Goal: Transaction & Acquisition: Purchase product/service

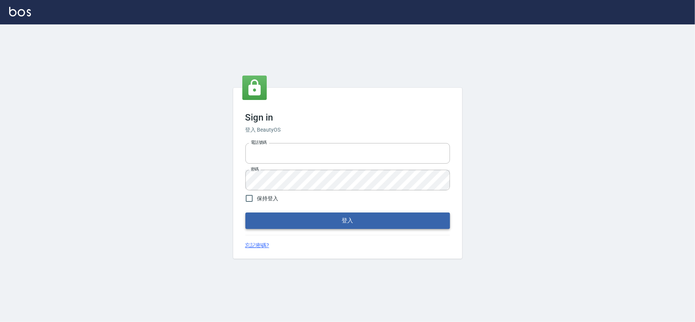
type input "28261007"
click at [276, 213] on button "登入" at bounding box center [347, 221] width 205 height 16
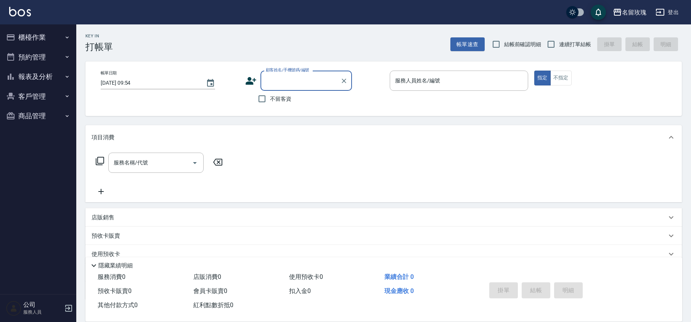
click at [311, 35] on div "Key In 打帳單 帳單速查 結帳前確認明細 連續打單結帳 掛單 結帳 明細" at bounding box center [379, 38] width 606 height 28
click at [509, 42] on span "結帳前確認明細" at bounding box center [522, 44] width 37 height 8
click at [504, 42] on input "結帳前確認明細" at bounding box center [496, 44] width 16 height 16
checkbox input "true"
click at [566, 44] on span "連續打單結帳" at bounding box center [575, 44] width 32 height 8
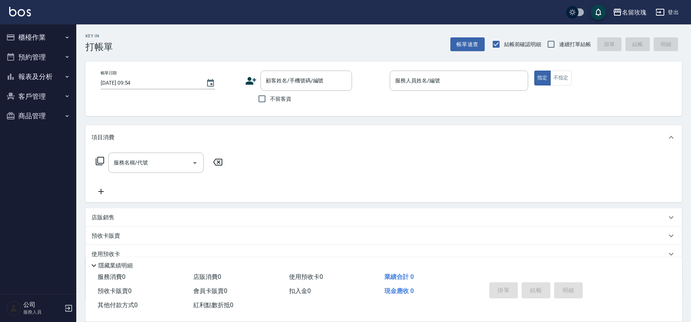
click at [559, 44] on input "連續打單結帳" at bounding box center [551, 44] width 16 height 16
checkbox input "true"
click at [383, 23] on div "名留玫瑰 登出" at bounding box center [345, 12] width 691 height 24
click at [169, 66] on div "帳單日期 2025/09/24 09:54 顧客姓名/手機號碼/編號 顧客姓名/手機號碼/編號 不留客資 服務人員姓名/編號 服務人員姓名/編號 指定 不指定" at bounding box center [383, 88] width 597 height 55
click at [40, 81] on button "報表及分析" at bounding box center [38, 77] width 70 height 20
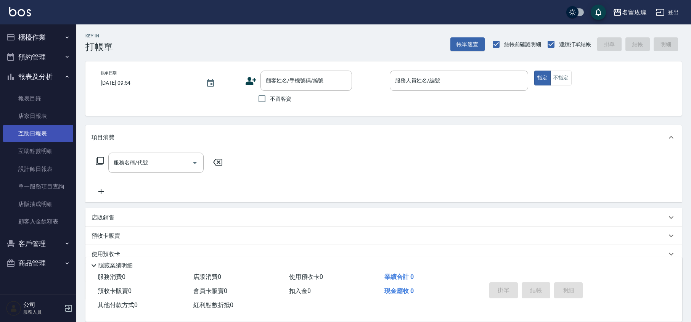
click at [43, 136] on link "互助日報表" at bounding box center [38, 134] width 70 height 18
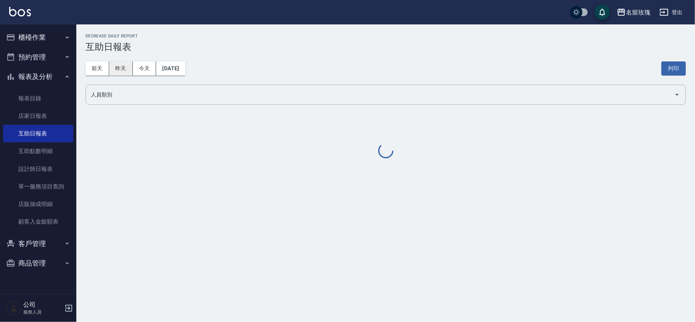
click at [116, 69] on button "昨天" at bounding box center [121, 68] width 24 height 14
click at [245, 52] on div "前天 昨天 今天 2025/09/23 列印" at bounding box center [385, 68] width 600 height 32
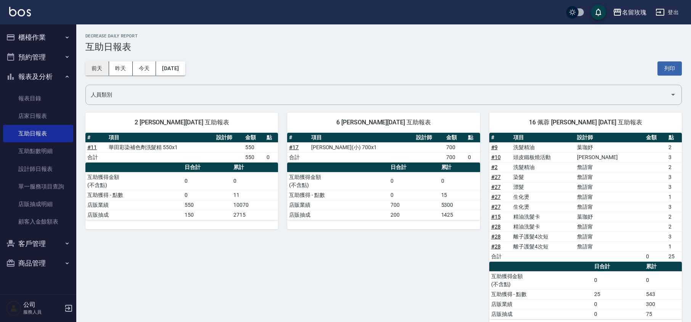
click at [100, 66] on button "前天" at bounding box center [97, 68] width 24 height 14
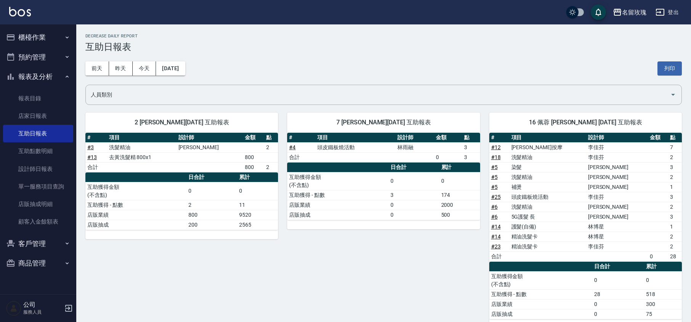
drag, startPoint x: 22, startPoint y: 73, endPoint x: 22, endPoint y: 59, distance: 14.5
click at [22, 73] on button "報表及分析" at bounding box center [38, 77] width 70 height 20
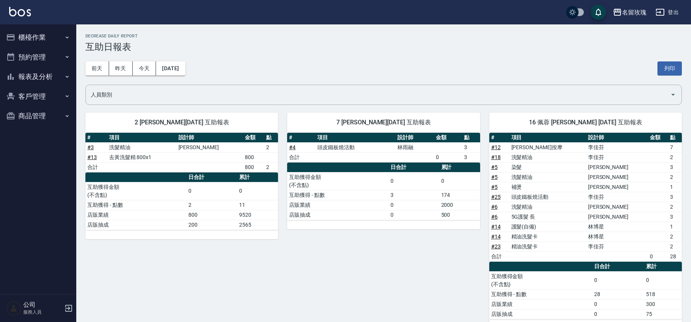
click at [29, 36] on button "櫃檯作業" at bounding box center [38, 37] width 70 height 20
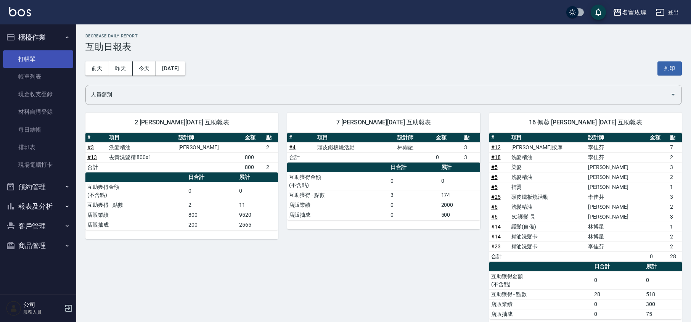
click at [40, 62] on link "打帳單" at bounding box center [38, 59] width 70 height 18
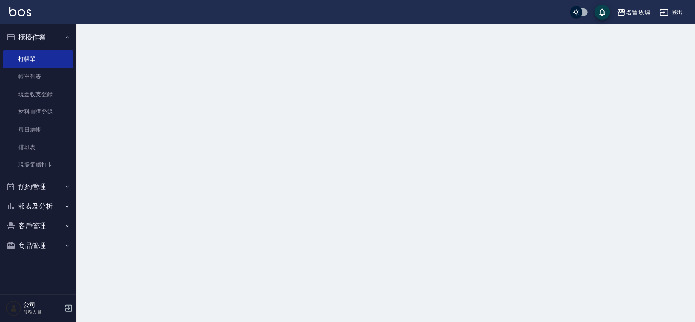
click at [44, 35] on button "櫃檯作業" at bounding box center [38, 37] width 70 height 20
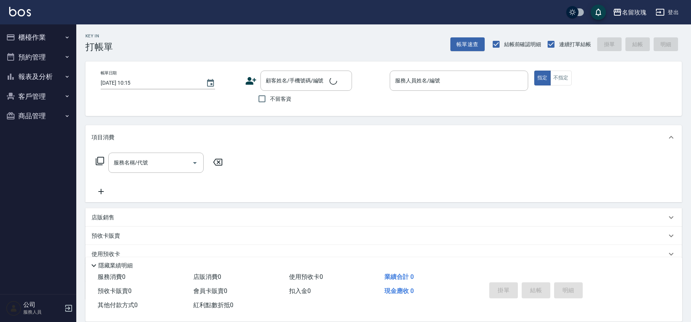
click at [187, 44] on div "Key In 打帳單 帳單速查 結帳前確認明細 連續打單結帳 掛單 結帳 明細" at bounding box center [379, 38] width 606 height 28
click at [300, 15] on div "名留玫瑰 登出" at bounding box center [345, 12] width 691 height 24
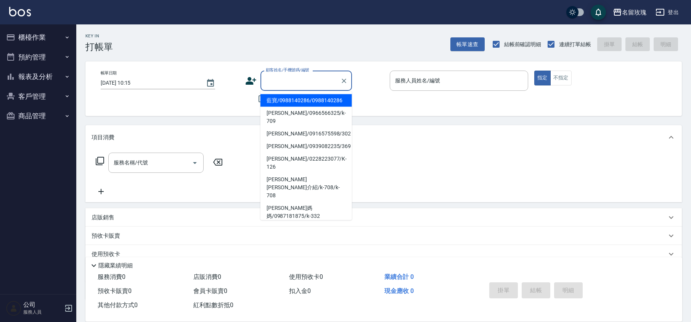
click at [298, 80] on input "顧客姓名/手機號碼/編號" at bounding box center [300, 80] width 73 height 13
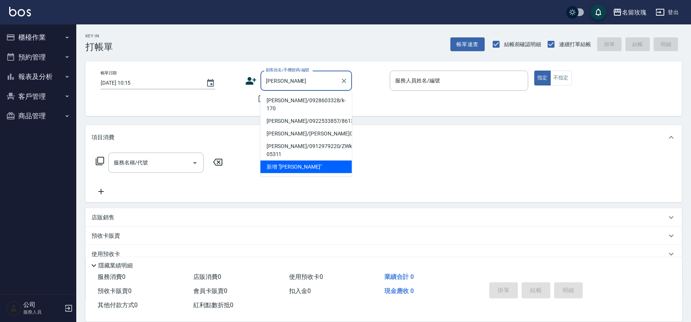
click at [285, 101] on li "郭慧麗 資生堂/0928603328/k-170" at bounding box center [307, 104] width 92 height 21
type input "郭慧麗 資生堂/0928603328/k-170"
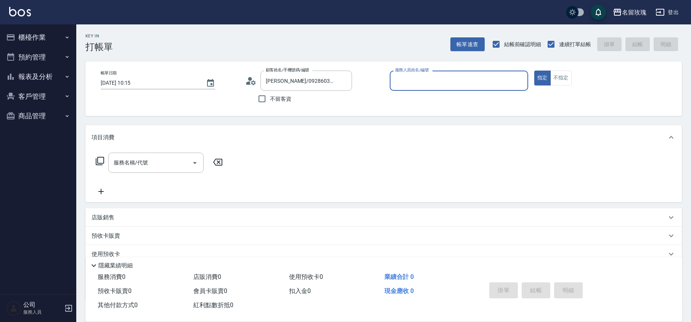
type input "KELLY-5"
click at [246, 80] on icon at bounding box center [250, 80] width 11 height 11
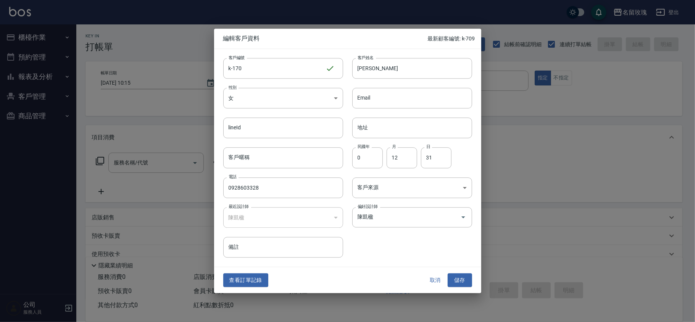
click at [433, 278] on button "取消" at bounding box center [435, 280] width 24 height 14
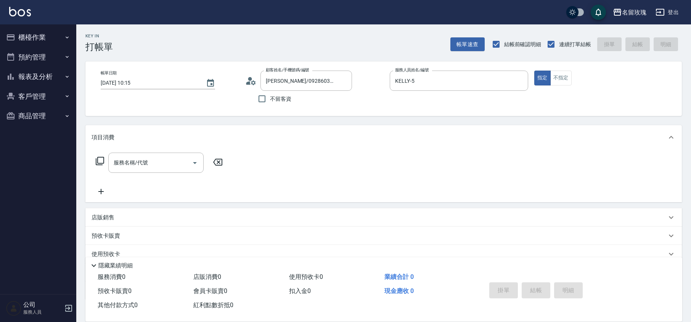
click at [253, 83] on icon at bounding box center [253, 82] width 5 height 5
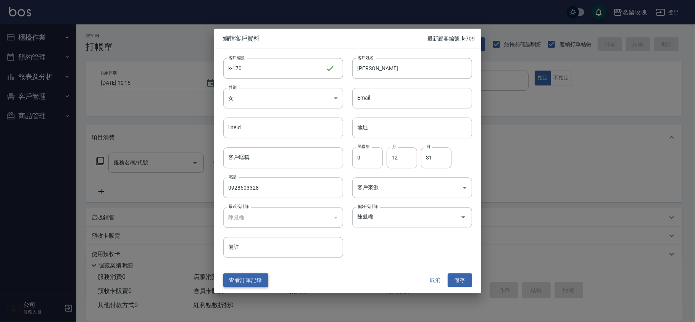
click at [228, 279] on button "查看訂單記錄" at bounding box center [245, 280] width 45 height 14
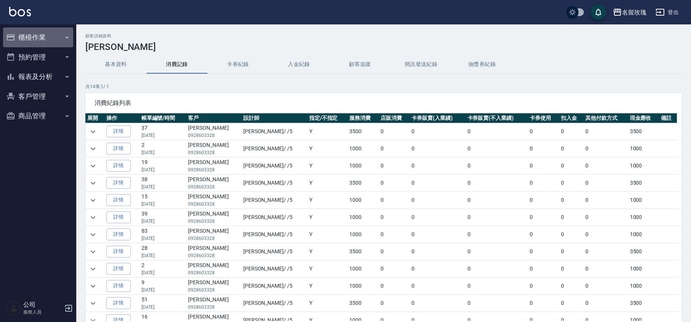
click at [26, 34] on button "櫃檯作業" at bounding box center [38, 37] width 70 height 20
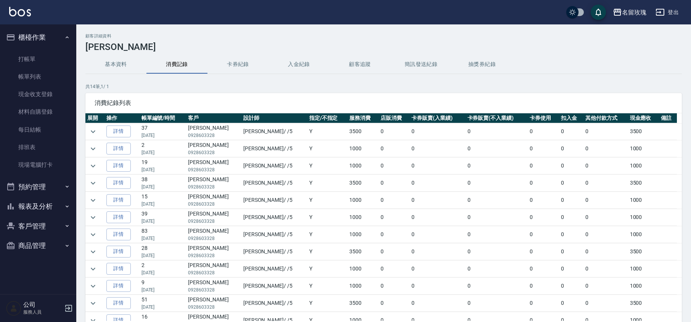
drag, startPoint x: 28, startPoint y: 60, endPoint x: 36, endPoint y: 45, distance: 16.9
click at [28, 60] on link "打帳單" at bounding box center [38, 59] width 70 height 18
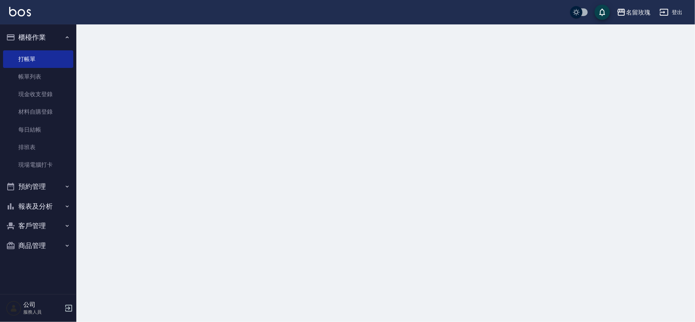
click at [39, 38] on button "櫃檯作業" at bounding box center [38, 37] width 70 height 20
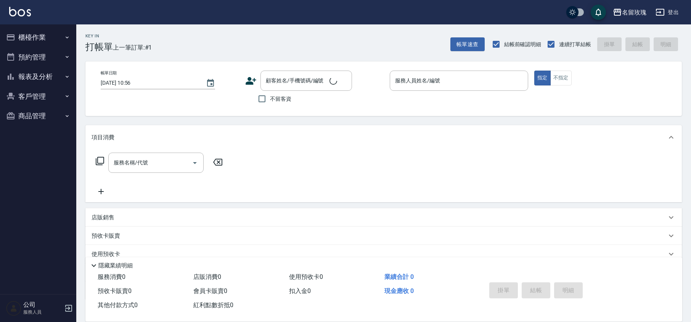
click at [145, 53] on div "Key In 打帳單 上一筆訂單:#1 帳單速查 結帳前確認明細 連續打單結帳 掛單 結帳 明細 帳單日期 2025/09/24 10:56 顧客姓名/手機號…" at bounding box center [383, 197] width 615 height 347
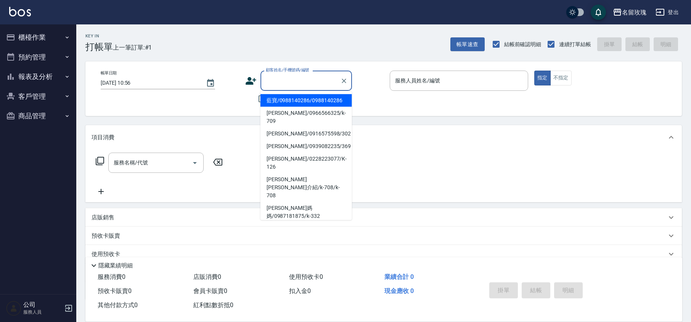
click at [291, 78] on input "顧客姓名/手機號碼/編號" at bounding box center [300, 80] width 73 height 13
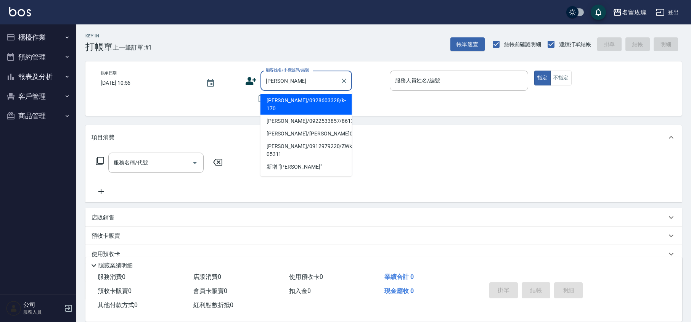
click at [288, 109] on li "郭慧麗 資生堂/0928603328/k-170" at bounding box center [307, 104] width 92 height 21
type input "郭慧麗 資生堂/0928603328/k-170"
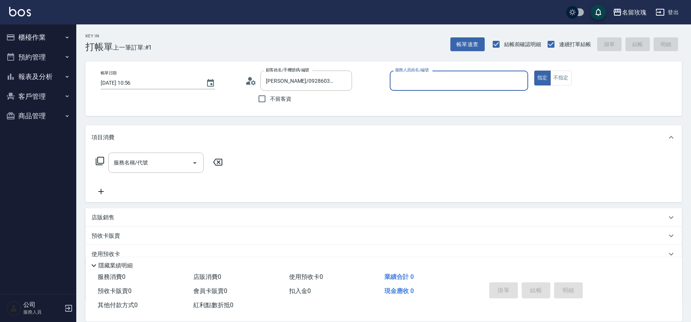
type input "KELLY-5"
click at [147, 167] on input "服務名稱/代號" at bounding box center [150, 162] width 77 height 13
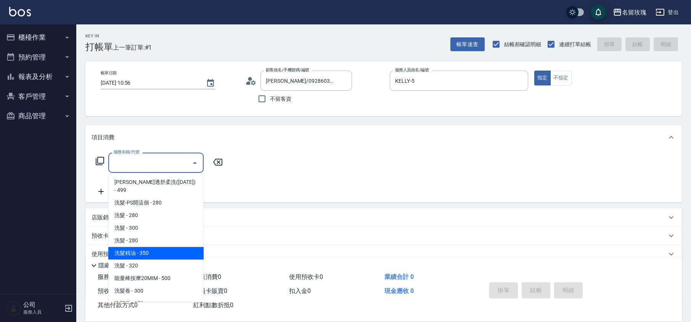
click at [155, 247] on span "洗髮精油 - 350" at bounding box center [155, 253] width 95 height 13
type input "洗髮精油(206)"
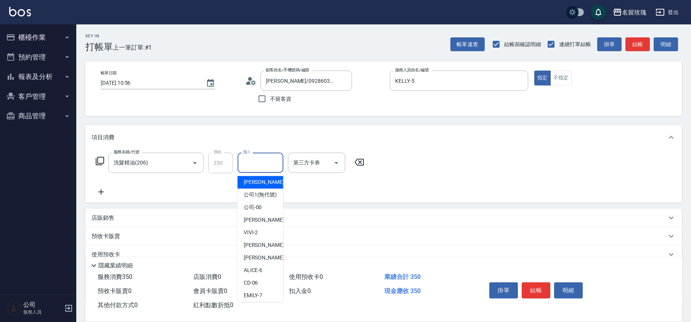
click at [252, 167] on input "洗-1" at bounding box center [260, 162] width 39 height 13
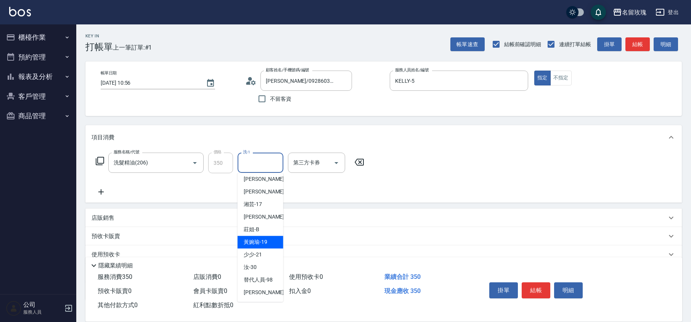
scroll to position [150, 0]
click at [266, 263] on div "汝 -30" at bounding box center [261, 267] width 46 height 13
type input "汝-30"
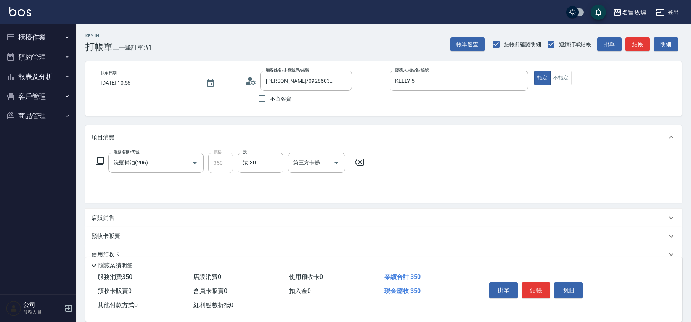
click at [101, 190] on icon at bounding box center [100, 191] width 5 height 5
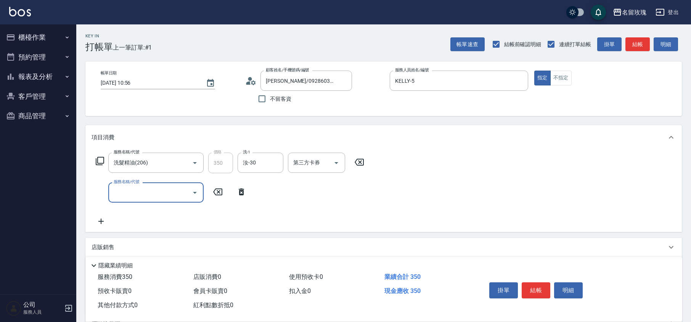
click at [125, 194] on input "服務名稱/代號" at bounding box center [150, 192] width 77 height 13
type input "剪髮(307)"
type input "650"
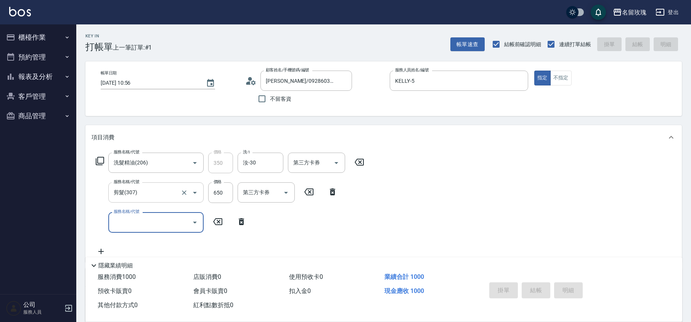
type input "2025/09/24 11:12"
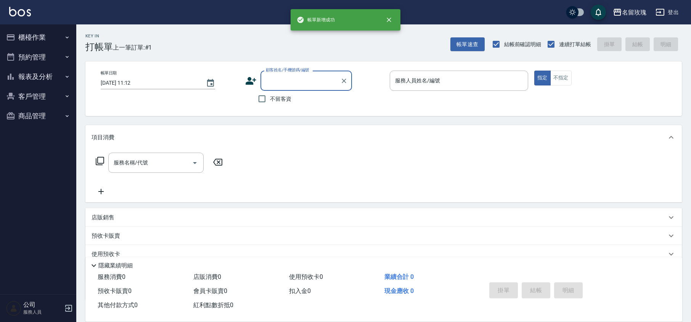
scroll to position [0, 0]
